Goal: Task Accomplishment & Management: Manage account settings

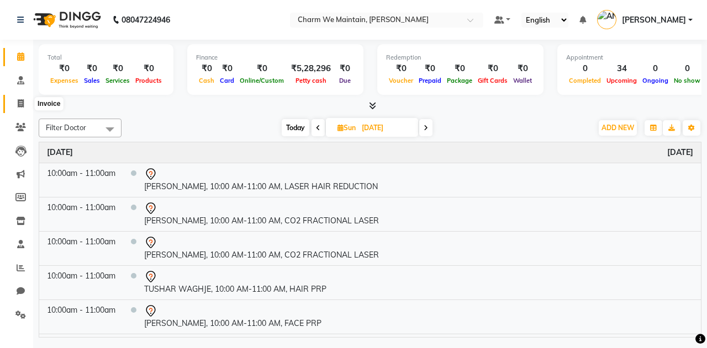
click at [22, 104] on icon at bounding box center [21, 103] width 6 height 8
select select "8618"
select select "service"
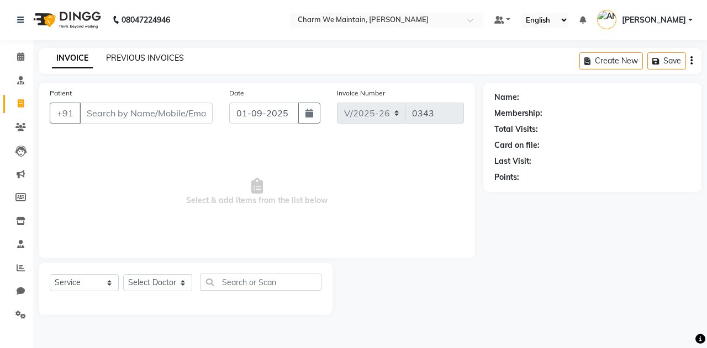
click at [136, 62] on link "PREVIOUS INVOICES" at bounding box center [145, 58] width 78 height 10
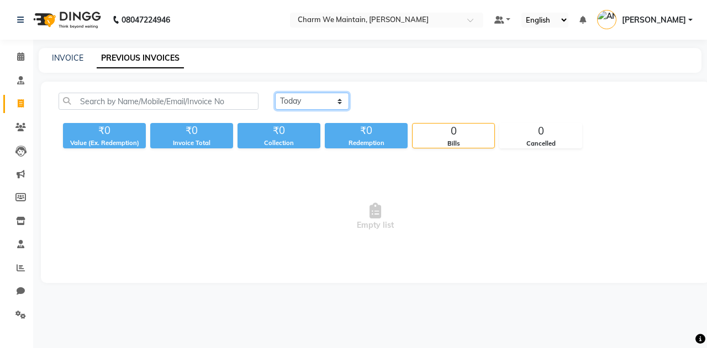
click at [319, 104] on select "[DATE] [DATE] Custom Range" at bounding box center [312, 101] width 74 height 17
click at [275, 93] on select "[DATE] [DATE] Custom Range" at bounding box center [312, 101] width 74 height 17
